Goal: Information Seeking & Learning: Find specific fact

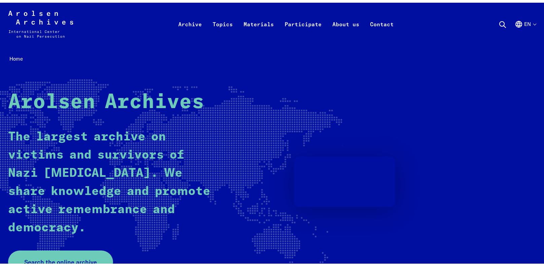
scroll to position [202, 0]
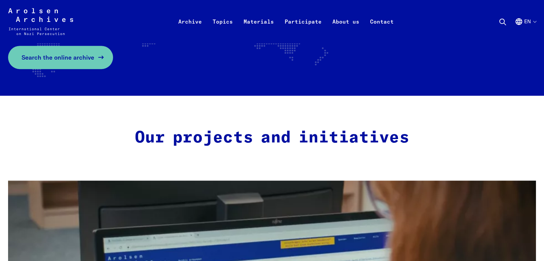
click at [64, 58] on link "Search the online archive" at bounding box center [60, 57] width 105 height 23
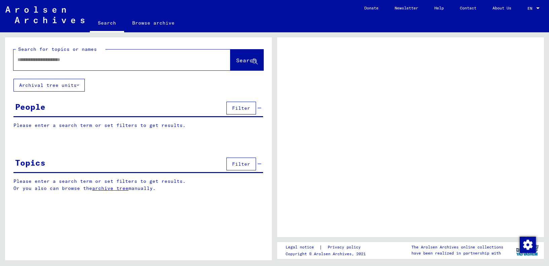
click at [76, 60] on input "text" at bounding box center [115, 59] width 197 height 7
type input "**********"
click at [236, 59] on span "Search" at bounding box center [246, 60] width 20 height 7
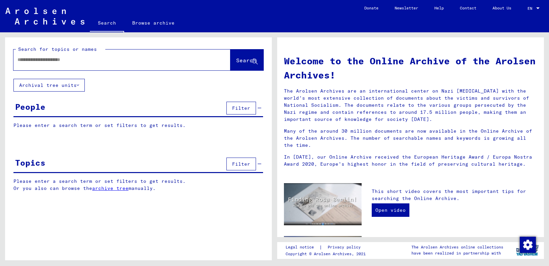
click at [64, 61] on input "text" at bounding box center [113, 59] width 193 height 7
click at [40, 60] on input "**********" at bounding box center [113, 59] width 193 height 7
click at [237, 59] on span "Search" at bounding box center [246, 60] width 20 height 7
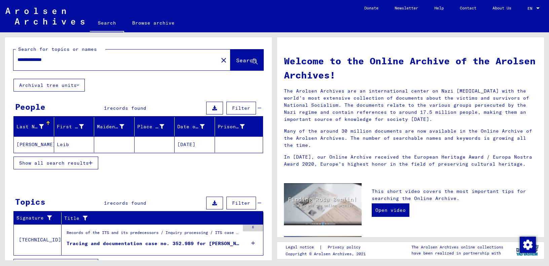
click at [21, 61] on input "**********" at bounding box center [113, 59] width 193 height 7
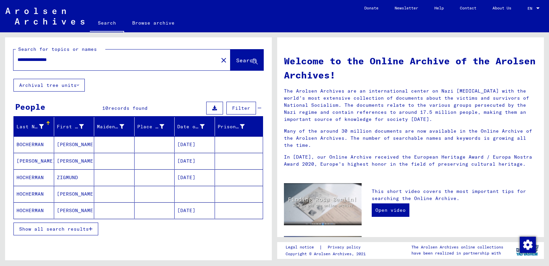
click at [63, 226] on span "Show all search results" at bounding box center [54, 229] width 70 height 6
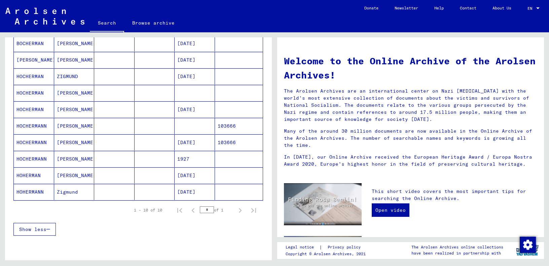
scroll to position [67, 0]
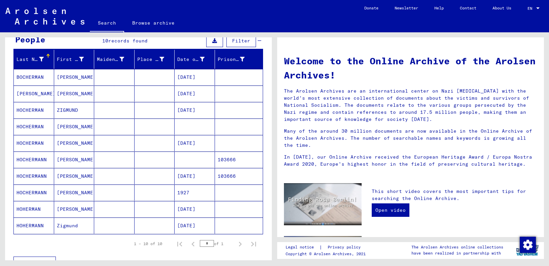
click at [25, 108] on mat-cell "HOCHERMAN" at bounding box center [34, 110] width 40 height 16
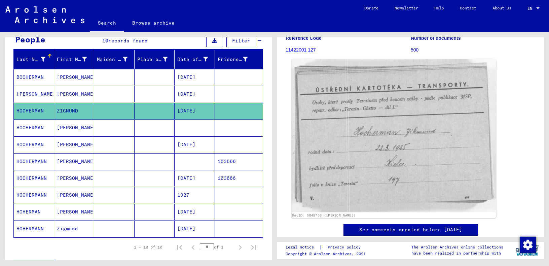
scroll to position [101, 0]
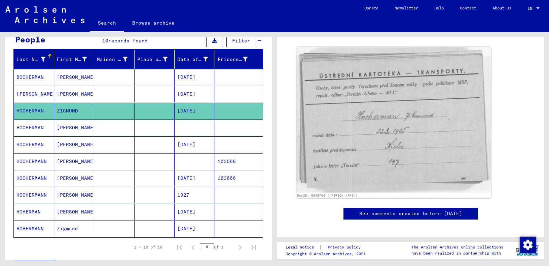
click at [29, 127] on mat-cell "HOCHERMAN" at bounding box center [34, 127] width 40 height 16
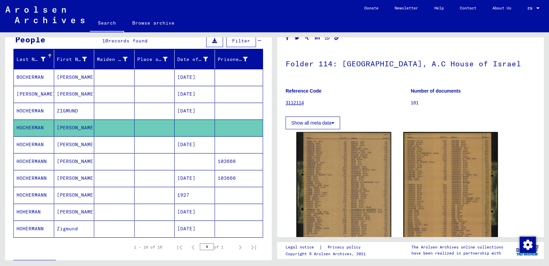
scroll to position [67, 0]
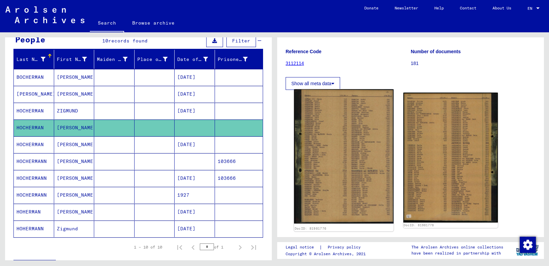
click at [303, 149] on img at bounding box center [343, 156] width 99 height 134
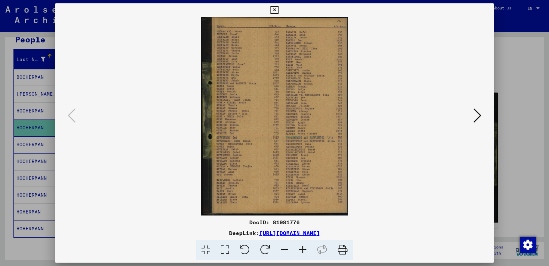
click at [303, 249] on icon at bounding box center [302, 249] width 18 height 21
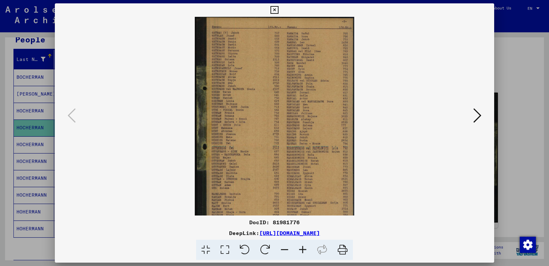
click at [303, 249] on icon at bounding box center [302, 249] width 18 height 21
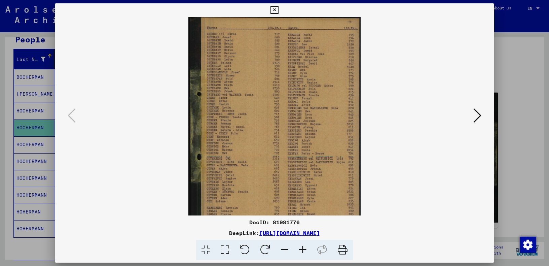
click at [303, 249] on icon at bounding box center [302, 249] width 18 height 21
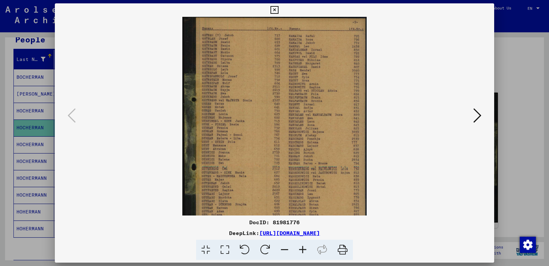
click at [303, 249] on icon at bounding box center [302, 249] width 18 height 21
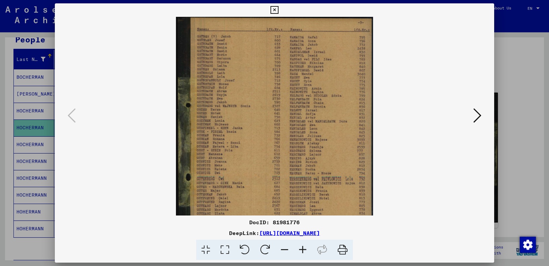
click at [303, 250] on icon at bounding box center [302, 249] width 18 height 21
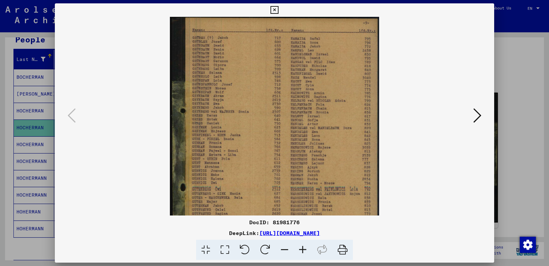
click at [303, 250] on icon at bounding box center [302, 249] width 18 height 21
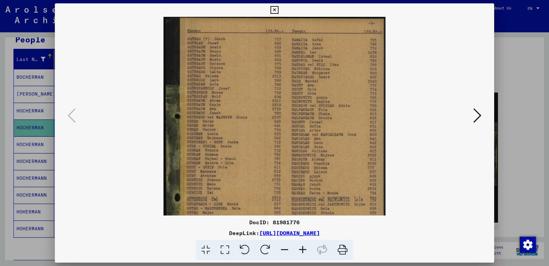
click at [303, 250] on icon at bounding box center [302, 249] width 18 height 21
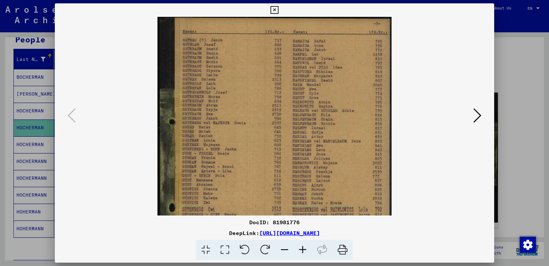
click at [303, 250] on icon at bounding box center [302, 249] width 18 height 21
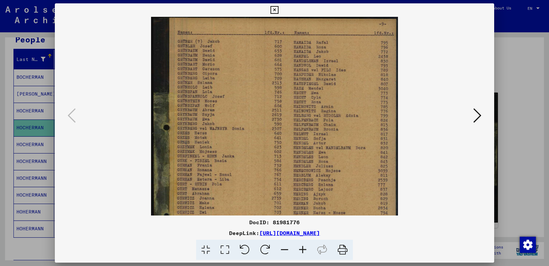
click at [303, 250] on icon at bounding box center [302, 249] width 18 height 21
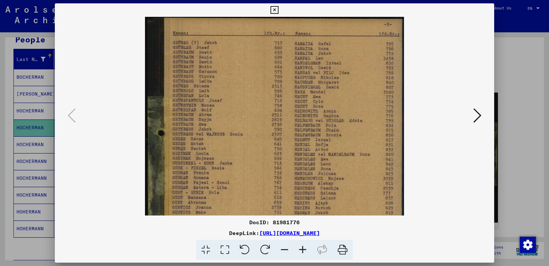
click at [303, 250] on icon at bounding box center [302, 249] width 18 height 21
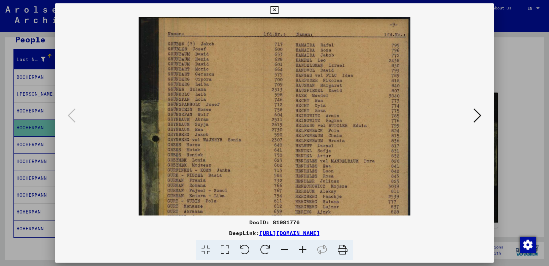
click at [303, 250] on icon at bounding box center [302, 249] width 18 height 21
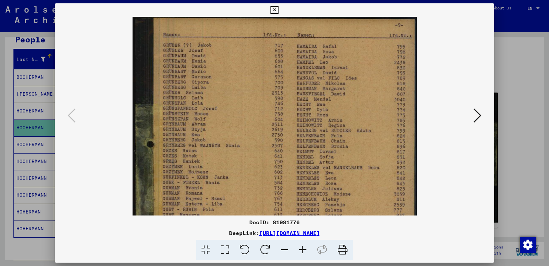
click at [303, 250] on icon at bounding box center [302, 249] width 18 height 21
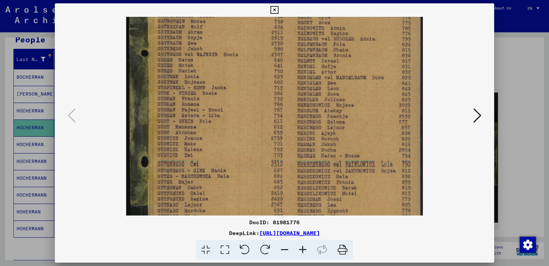
drag, startPoint x: 241, startPoint y: 174, endPoint x: 247, endPoint y: 79, distance: 95.7
click at [247, 79] on img at bounding box center [274, 120] width 296 height 400
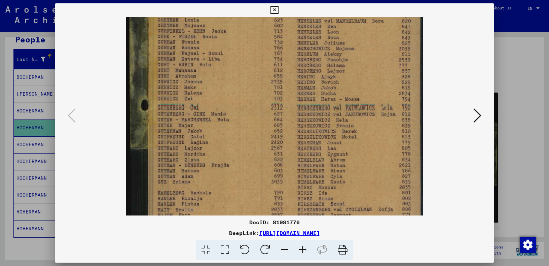
drag, startPoint x: 229, startPoint y: 166, endPoint x: 231, endPoint y: 111, distance: 55.1
click at [231, 111] on img at bounding box center [274, 64] width 296 height 400
drag, startPoint x: 241, startPoint y: 183, endPoint x: 249, endPoint y: 160, distance: 24.7
click at [249, 160] on img at bounding box center [274, 64] width 296 height 400
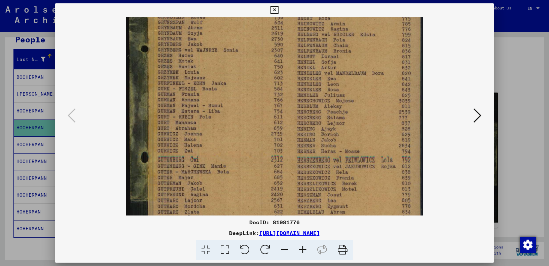
drag, startPoint x: 257, startPoint y: 88, endPoint x: 255, endPoint y: 142, distance: 53.5
click at [255, 142] on img at bounding box center [274, 116] width 296 height 400
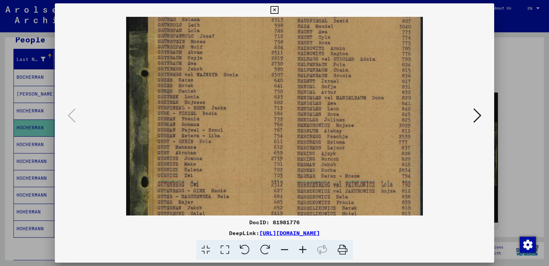
drag, startPoint x: 276, startPoint y: 93, endPoint x: 320, endPoint y: 70, distance: 50.7
click at [271, 127] on img at bounding box center [274, 141] width 296 height 400
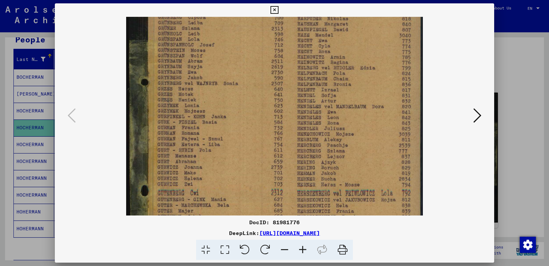
click at [274, 10] on icon at bounding box center [274, 10] width 8 height 8
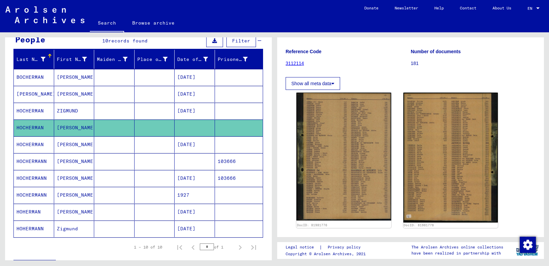
click at [28, 144] on mat-cell "HOCHERMAN" at bounding box center [34, 144] width 40 height 16
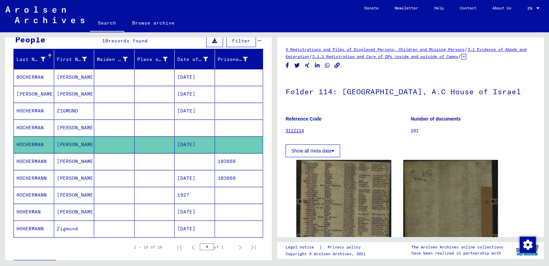
click at [27, 159] on mat-cell "HOCHERMANN" at bounding box center [34, 161] width 40 height 16
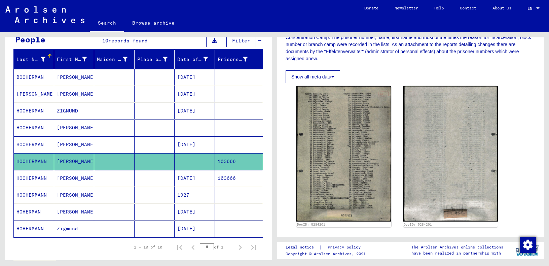
scroll to position [134, 0]
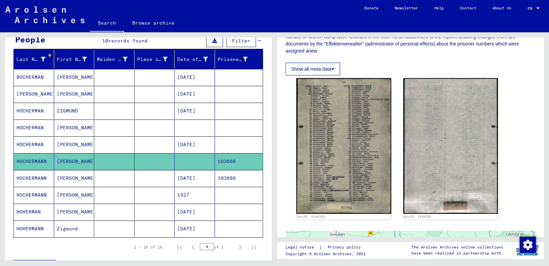
click at [36, 176] on mat-cell "HOCHERMANN" at bounding box center [34, 178] width 40 height 16
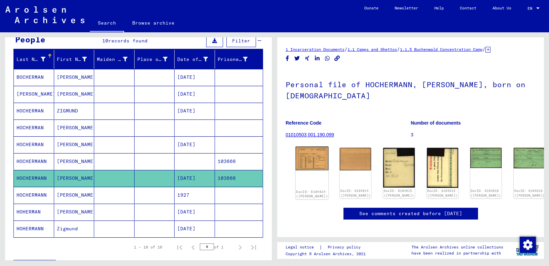
click at [309, 164] on img at bounding box center [311, 158] width 33 height 24
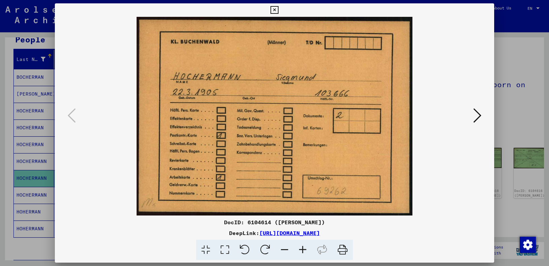
click at [274, 11] on icon at bounding box center [274, 10] width 8 height 8
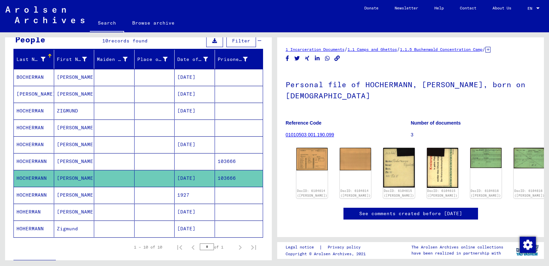
click at [40, 191] on mat-cell "HOCHERMANN" at bounding box center [34, 195] width 40 height 16
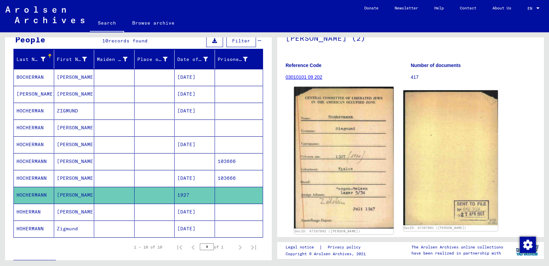
scroll to position [67, 0]
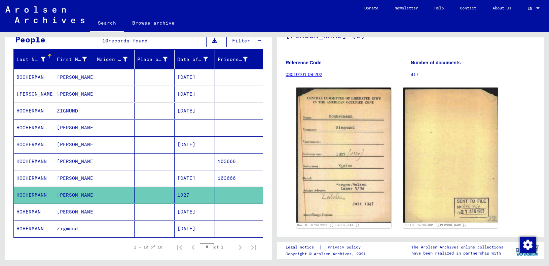
click at [28, 208] on mat-cell "HOHERMAN" at bounding box center [34, 211] width 40 height 16
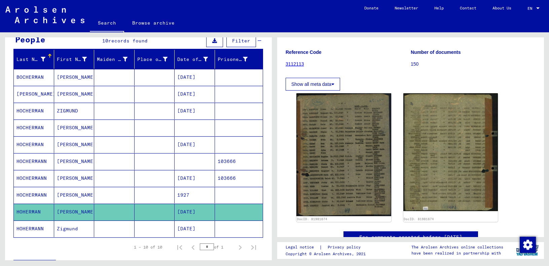
scroll to position [67, 0]
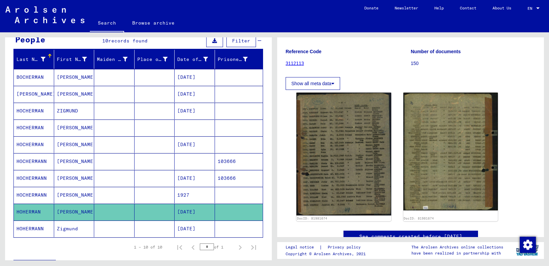
click at [29, 223] on mat-cell "HOHERMANN" at bounding box center [34, 228] width 40 height 16
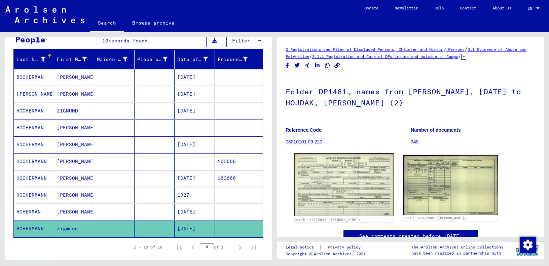
click at [332, 175] on img at bounding box center [343, 184] width 99 height 63
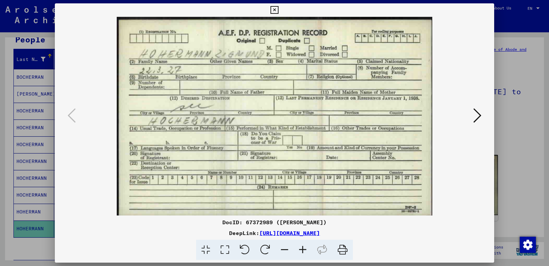
click at [478, 117] on icon at bounding box center [477, 115] width 8 height 16
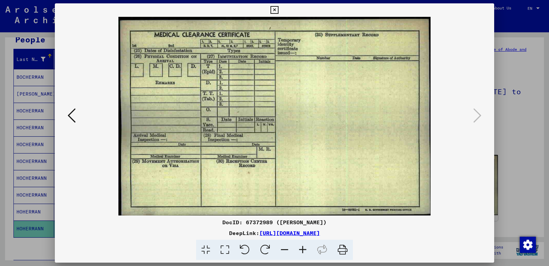
click at [276, 8] on icon at bounding box center [274, 10] width 8 height 8
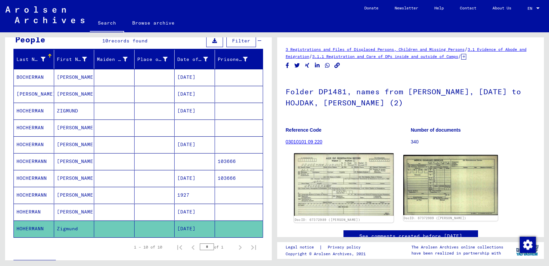
click at [320, 177] on img at bounding box center [343, 184] width 99 height 63
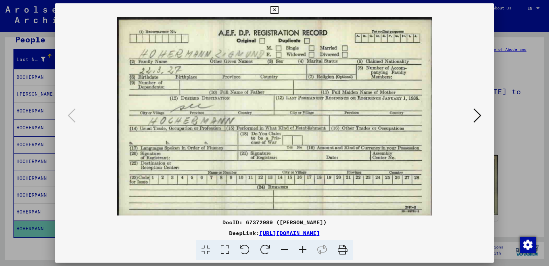
drag, startPoint x: 275, startPoint y: 9, endPoint x: 233, endPoint y: 56, distance: 62.8
click at [265, 18] on div "DocID: 67372989 ([PERSON_NAME]) DeepLink: [URL][DOMAIN_NAME]" at bounding box center [274, 131] width 439 height 256
click at [276, 10] on icon at bounding box center [274, 10] width 8 height 8
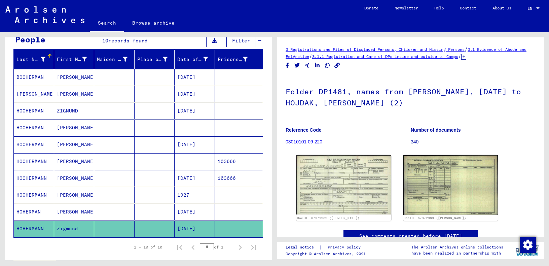
click at [65, 187] on mat-cell "[PERSON_NAME]" at bounding box center [74, 195] width 40 height 16
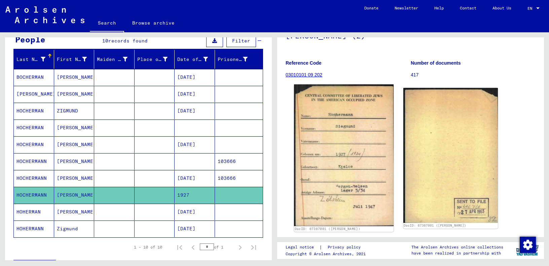
scroll to position [67, 0]
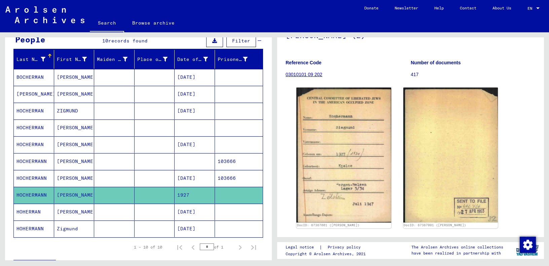
click at [25, 209] on mat-cell "HOHERMAN" at bounding box center [34, 211] width 40 height 16
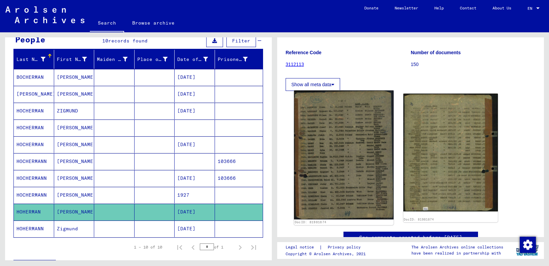
scroll to position [67, 0]
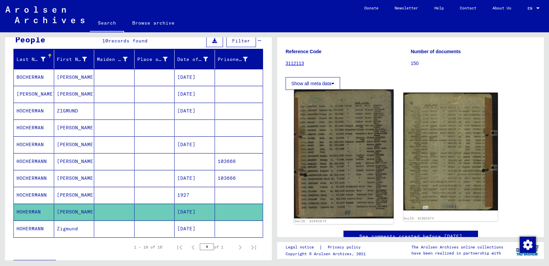
click at [335, 165] on img at bounding box center [343, 153] width 99 height 129
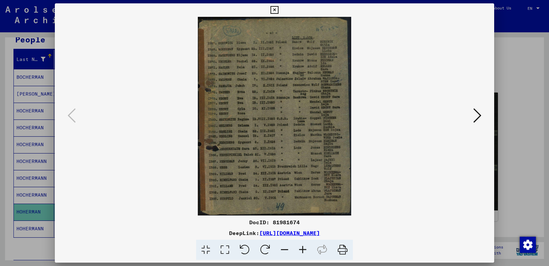
click at [301, 246] on icon at bounding box center [302, 249] width 18 height 21
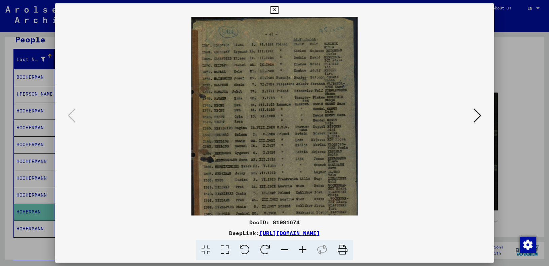
click at [301, 246] on icon at bounding box center [302, 249] width 18 height 21
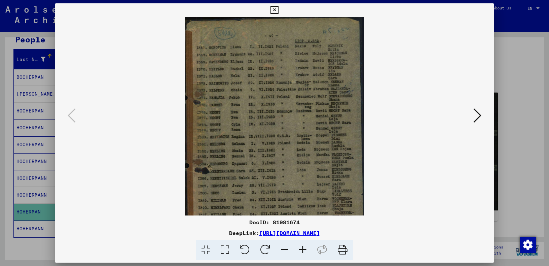
click at [301, 246] on icon at bounding box center [302, 249] width 18 height 21
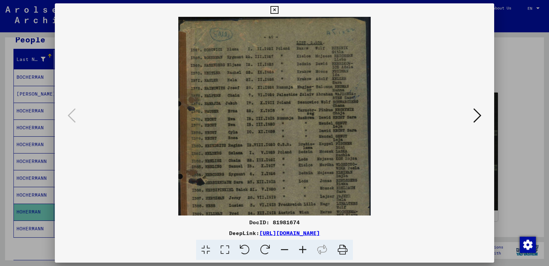
click at [301, 246] on icon at bounding box center [302, 249] width 18 height 21
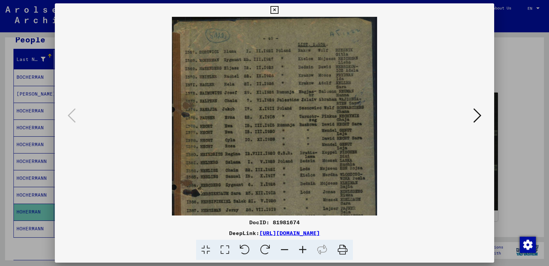
click at [301, 246] on icon at bounding box center [302, 249] width 18 height 21
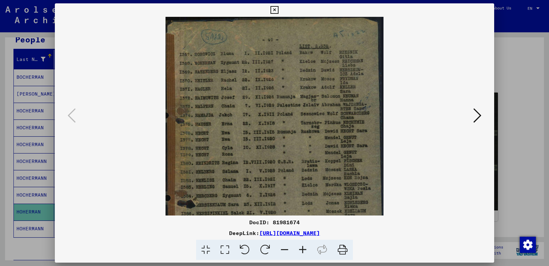
click at [301, 246] on icon at bounding box center [302, 249] width 18 height 21
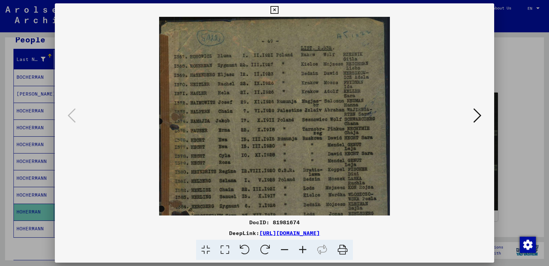
click at [301, 246] on icon at bounding box center [302, 249] width 18 height 21
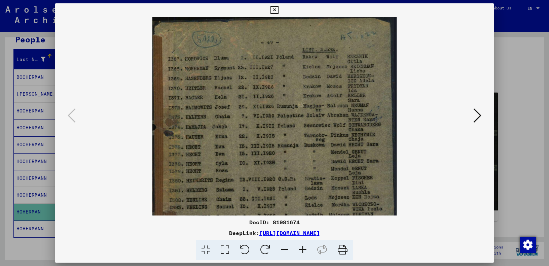
click at [301, 246] on icon at bounding box center [302, 249] width 18 height 21
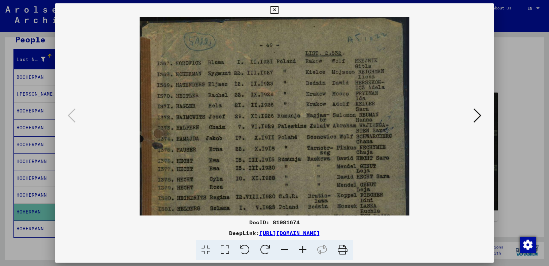
click at [273, 11] on icon at bounding box center [274, 10] width 8 height 8
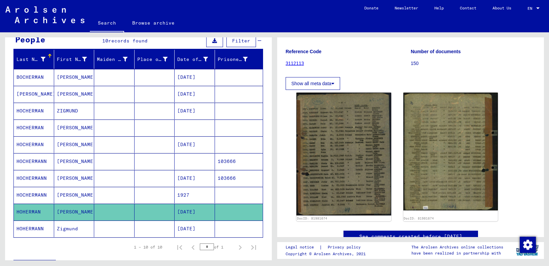
click at [70, 188] on mat-cell "[PERSON_NAME]" at bounding box center [74, 195] width 40 height 16
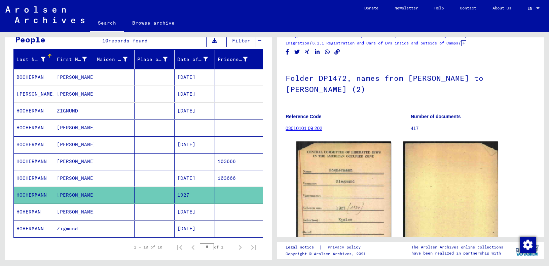
scroll to position [34, 0]
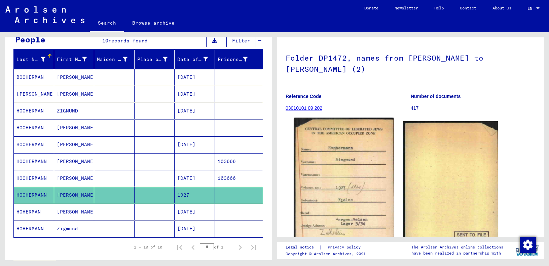
click at [343, 169] on img at bounding box center [343, 189] width 99 height 142
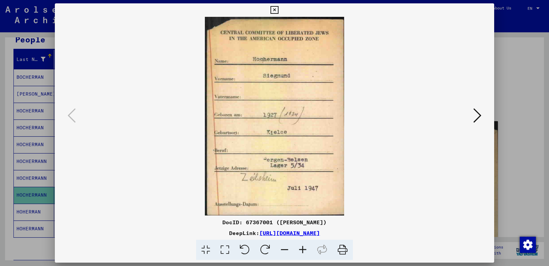
click at [274, 9] on icon at bounding box center [274, 10] width 8 height 8
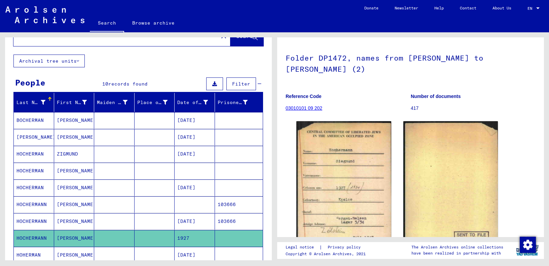
scroll to position [0, 0]
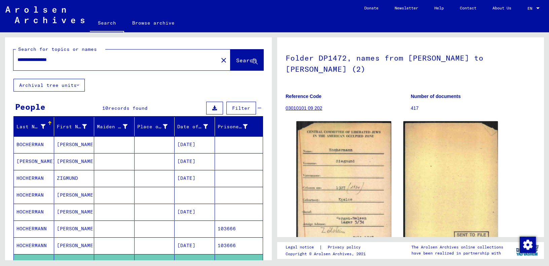
click at [28, 61] on input "**********" at bounding box center [115, 59] width 197 height 7
click at [19, 57] on input "**********" at bounding box center [115, 59] width 197 height 7
click at [236, 61] on span "Search" at bounding box center [246, 60] width 20 height 7
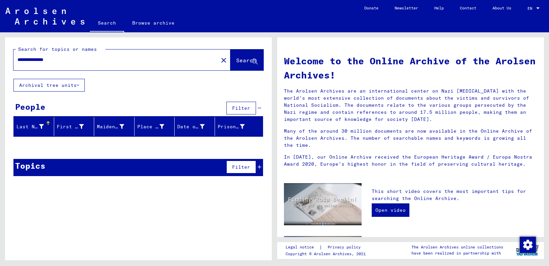
click at [26, 59] on input "**********" at bounding box center [113, 59] width 193 height 7
click at [25, 61] on input "**********" at bounding box center [113, 59] width 193 height 7
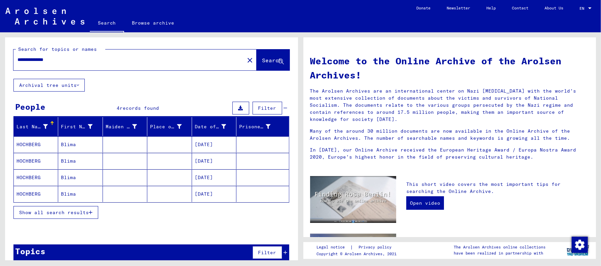
click at [26, 61] on input "**********" at bounding box center [126, 59] width 219 height 7
type input "**********"
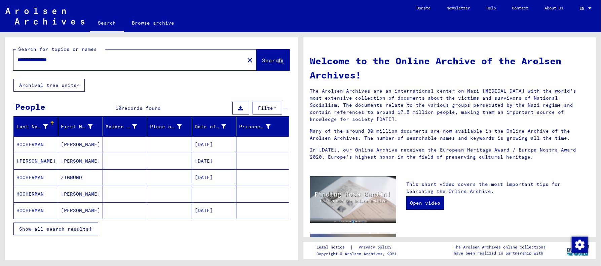
click at [67, 226] on span "Show all search results" at bounding box center [54, 229] width 70 height 6
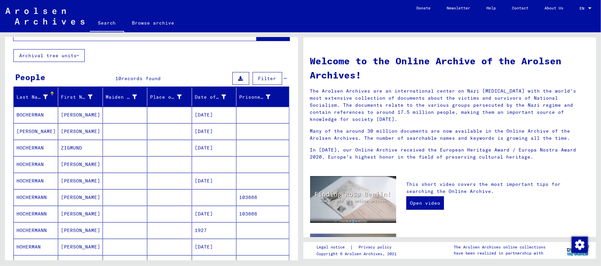
scroll to position [67, 0]
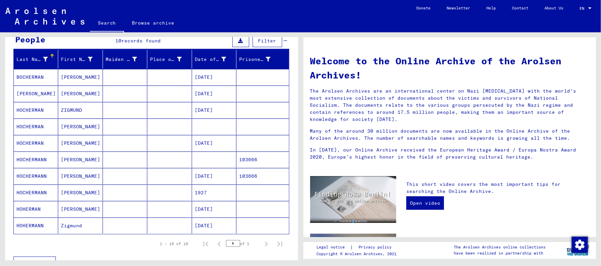
click at [24, 107] on mat-cell "HOCHERMAN" at bounding box center [36, 110] width 44 height 16
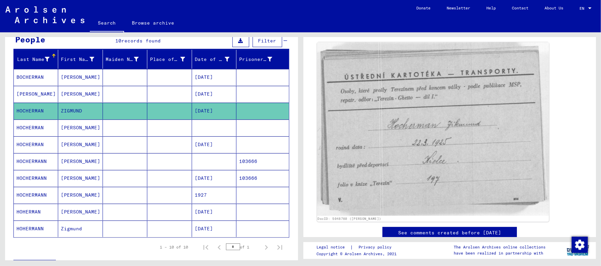
scroll to position [101, 0]
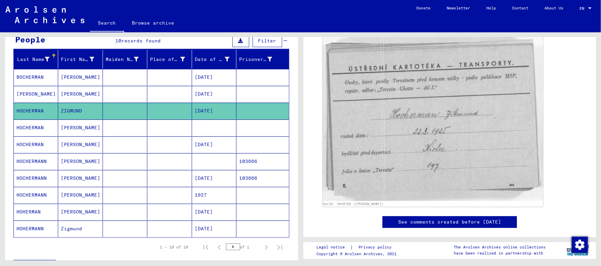
click at [37, 126] on mat-cell "HOCHERMAN" at bounding box center [36, 127] width 44 height 16
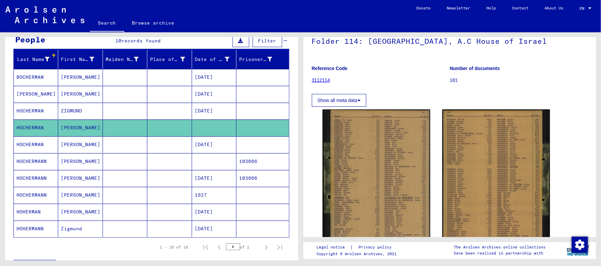
scroll to position [67, 0]
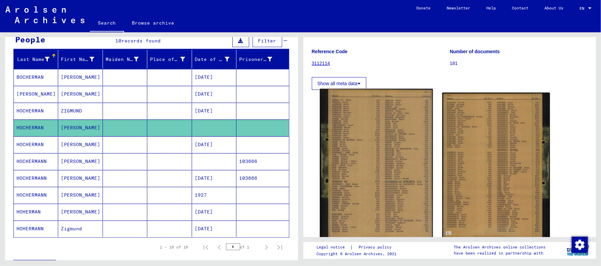
click at [382, 146] on img at bounding box center [375, 165] width 113 height 153
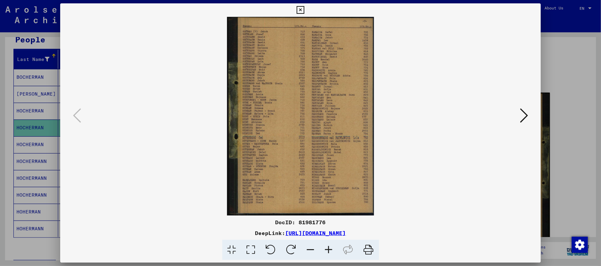
click at [330, 250] on icon at bounding box center [329, 249] width 18 height 21
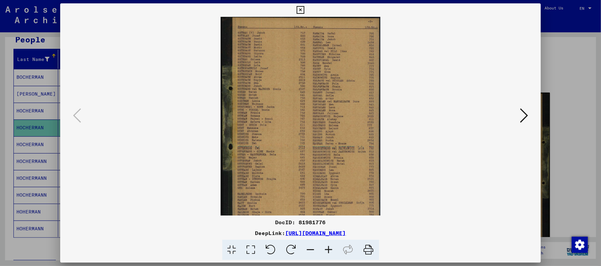
click at [330, 250] on icon at bounding box center [329, 249] width 18 height 21
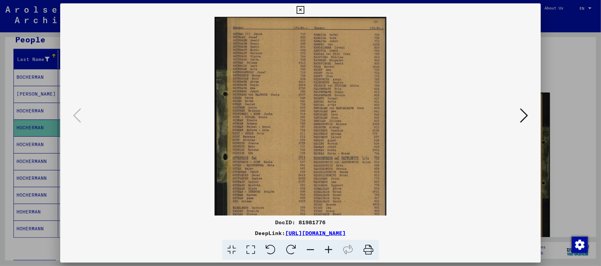
click at [330, 250] on icon at bounding box center [329, 249] width 18 height 21
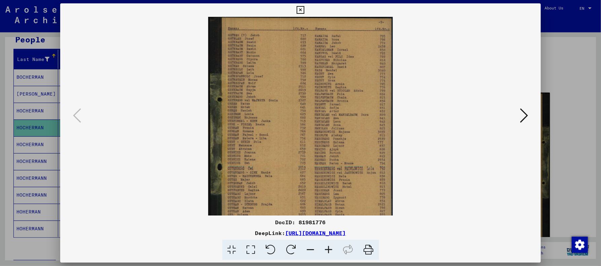
click at [330, 250] on icon at bounding box center [329, 249] width 18 height 21
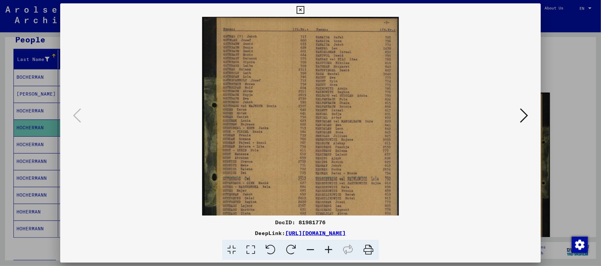
click at [330, 250] on icon at bounding box center [329, 249] width 18 height 21
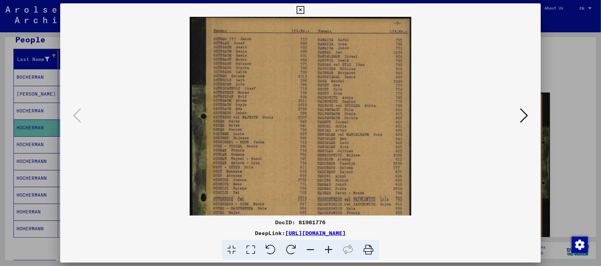
click at [330, 250] on icon at bounding box center [329, 249] width 18 height 21
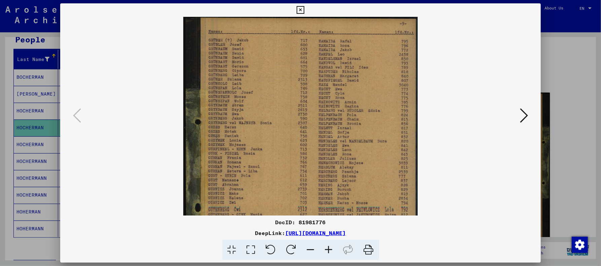
click at [330, 250] on icon at bounding box center [329, 249] width 18 height 21
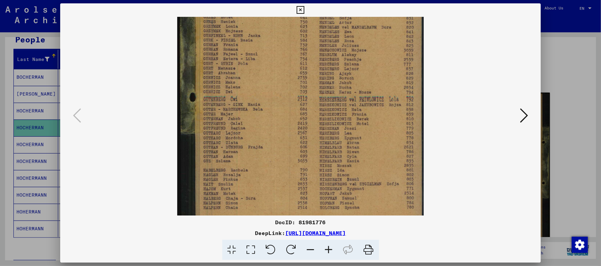
drag, startPoint x: 310, startPoint y: 176, endPoint x: 313, endPoint y: 103, distance: 72.7
click at [316, 58] on img at bounding box center [300, 62] width 247 height 333
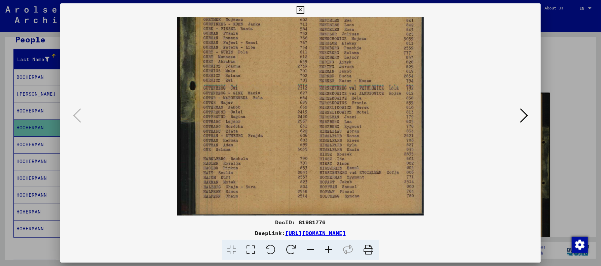
scroll to position [134, 0]
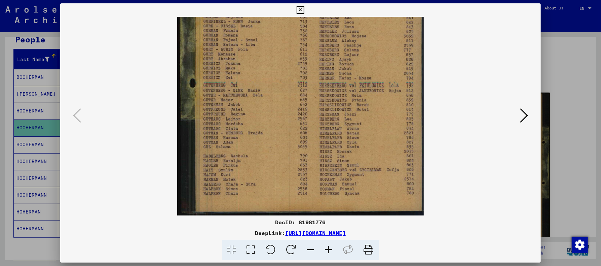
drag, startPoint x: 306, startPoint y: 146, endPoint x: 305, endPoint y: 106, distance: 40.4
click at [305, 106] on img at bounding box center [300, 48] width 247 height 333
click at [300, 10] on icon at bounding box center [300, 10] width 8 height 8
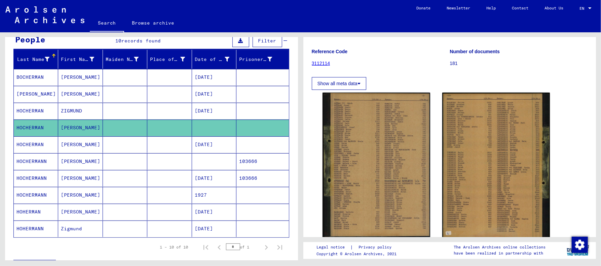
click at [71, 150] on mat-cell "[PERSON_NAME]" at bounding box center [80, 144] width 44 height 16
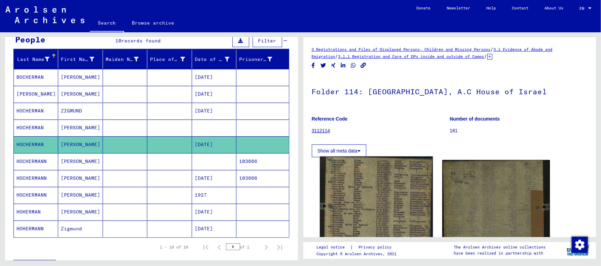
click at [358, 207] on img at bounding box center [375, 227] width 113 height 142
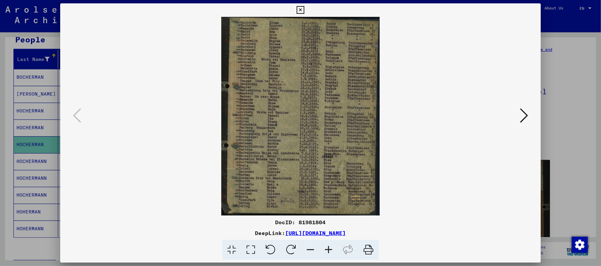
click at [328, 247] on icon at bounding box center [329, 249] width 18 height 21
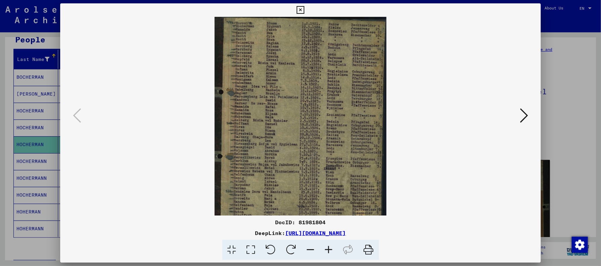
click at [328, 247] on icon at bounding box center [329, 249] width 18 height 21
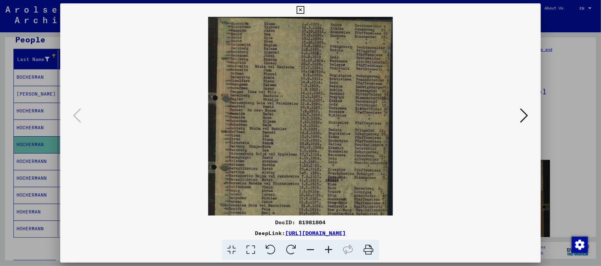
click at [328, 247] on icon at bounding box center [329, 249] width 18 height 21
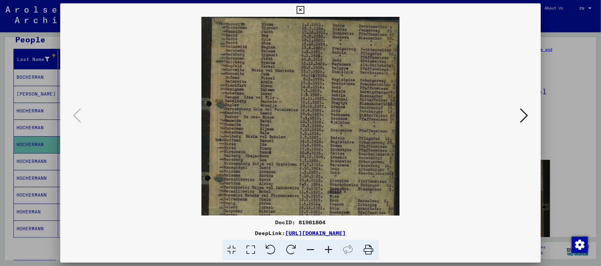
click at [328, 247] on icon at bounding box center [329, 249] width 18 height 21
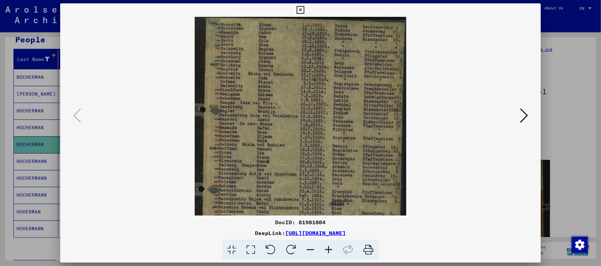
click at [328, 247] on icon at bounding box center [329, 249] width 18 height 21
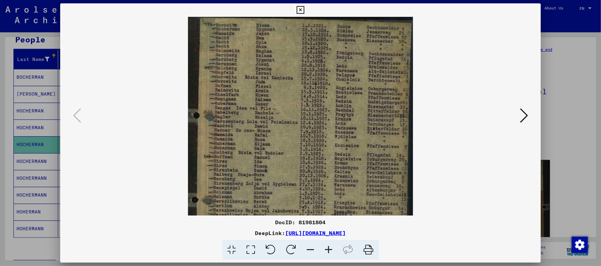
click at [328, 247] on icon at bounding box center [329, 249] width 18 height 21
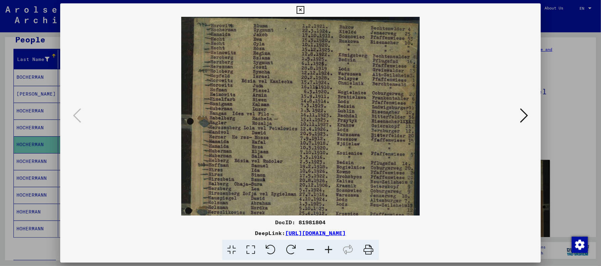
click at [328, 247] on icon at bounding box center [329, 249] width 18 height 21
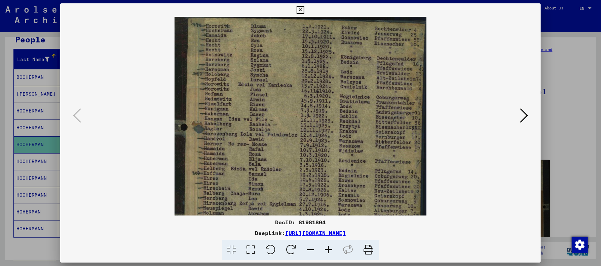
drag, startPoint x: 232, startPoint y: 166, endPoint x: 225, endPoint y: 182, distance: 17.0
click at [225, 182] on img at bounding box center [300, 175] width 252 height 316
click at [300, 8] on icon at bounding box center [300, 10] width 8 height 8
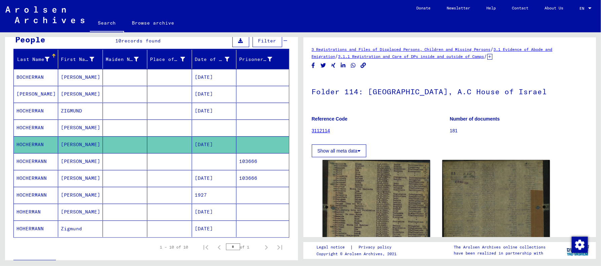
click at [69, 161] on mat-cell "[PERSON_NAME]" at bounding box center [80, 161] width 44 height 16
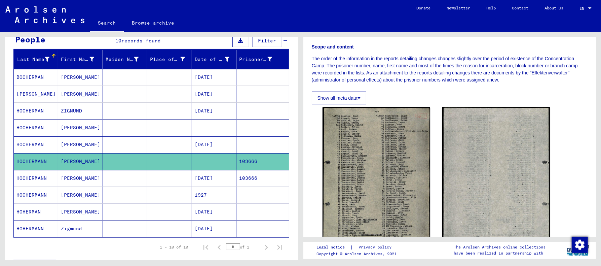
scroll to position [101, 0]
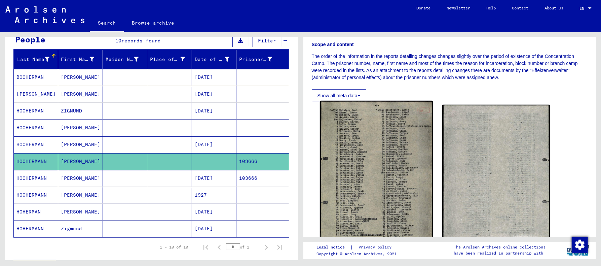
click at [367, 168] on img at bounding box center [375, 182] width 113 height 162
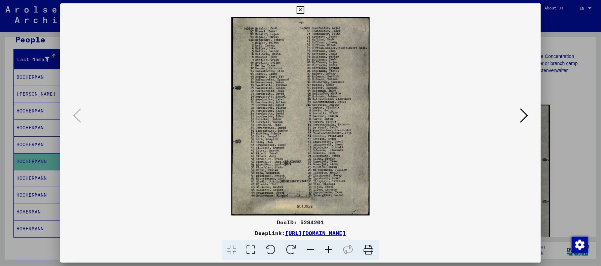
click at [298, 12] on icon at bounding box center [300, 10] width 8 height 8
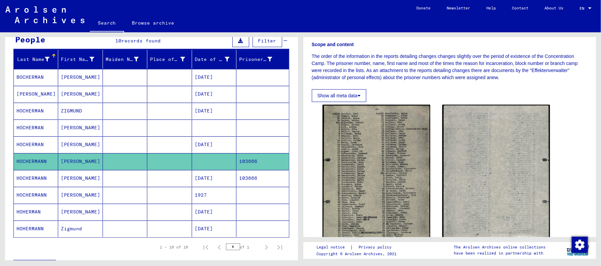
click at [79, 173] on mat-cell "[PERSON_NAME]" at bounding box center [80, 178] width 44 height 16
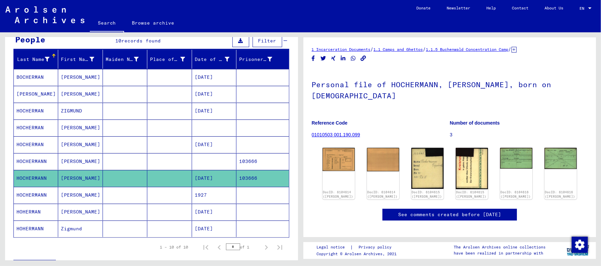
click at [77, 193] on mat-cell "[PERSON_NAME]" at bounding box center [80, 195] width 44 height 16
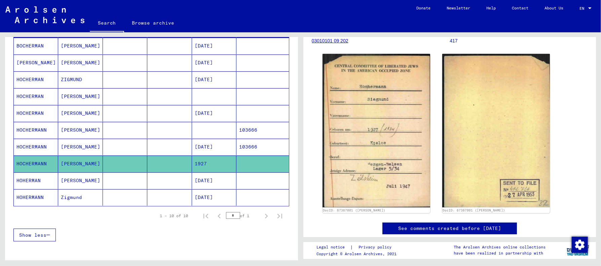
scroll to position [101, 0]
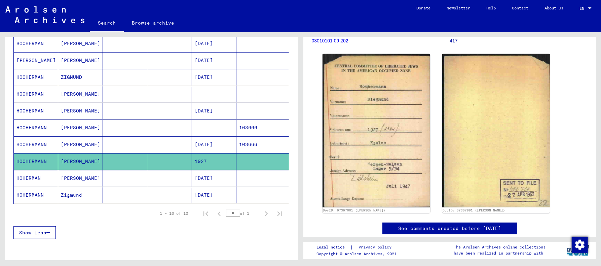
click at [66, 175] on mat-cell "[PERSON_NAME]" at bounding box center [80, 178] width 44 height 16
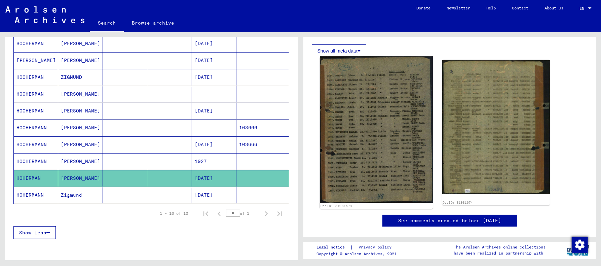
scroll to position [101, 0]
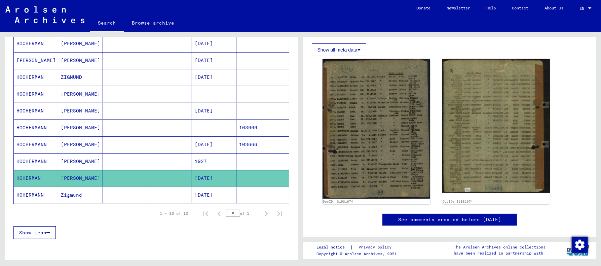
click at [67, 191] on mat-cell "Zigmund" at bounding box center [80, 195] width 44 height 16
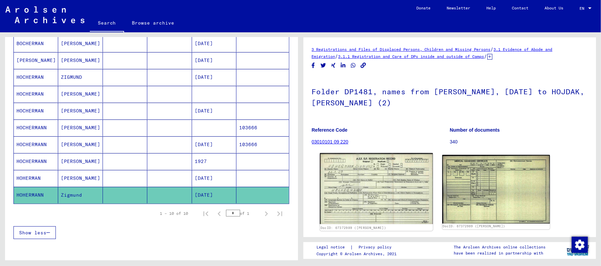
click at [363, 185] on img at bounding box center [375, 188] width 113 height 71
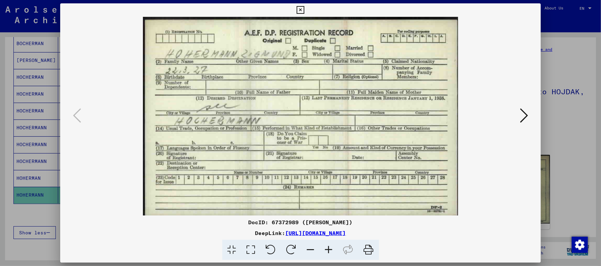
click at [301, 9] on icon at bounding box center [300, 10] width 8 height 8
